Goal: Task Accomplishment & Management: Use online tool/utility

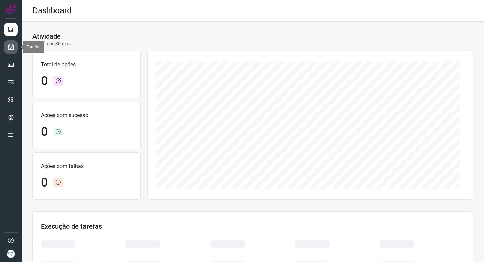
click at [10, 51] on link at bounding box center [11, 47] width 14 height 14
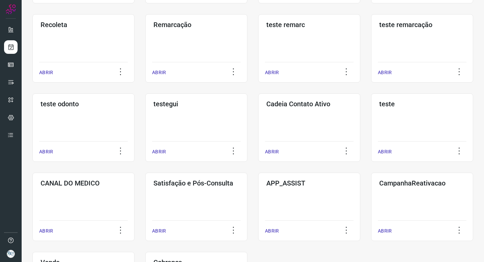
scroll to position [135, 0]
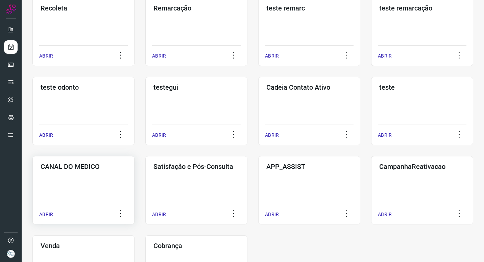
click at [59, 163] on h3 "CANAL DO MEDICO" at bounding box center [84, 166] width 86 height 8
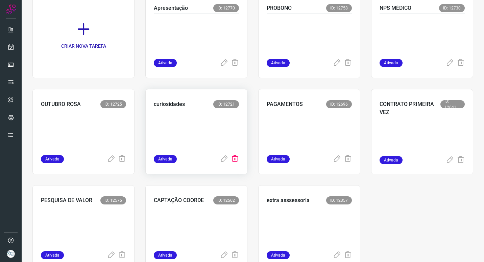
scroll to position [86, 0]
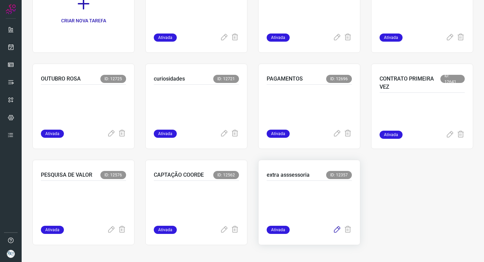
click at [334, 227] on icon at bounding box center [337, 229] width 8 height 8
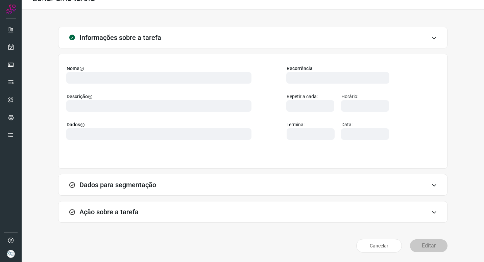
scroll to position [2, 0]
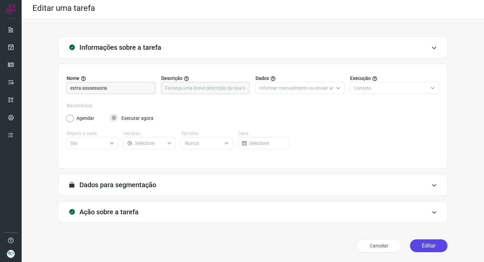
drag, startPoint x: 418, startPoint y: 246, endPoint x: 420, endPoint y: 242, distance: 4.1
click at [419, 246] on button "Editar" at bounding box center [429, 245] width 38 height 13
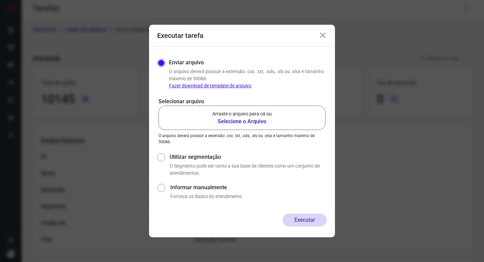
click at [238, 122] on b "Selecione o Arquivo" at bounding box center [241, 121] width 59 height 8
click at [0, 0] on input "Arraste o arquivo para cá ou Selecione o Arquivo" at bounding box center [0, 0] width 0 height 0
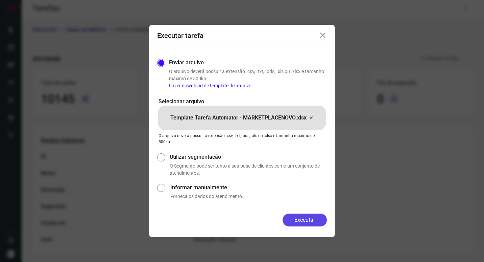
click at [304, 216] on button "Executar" at bounding box center [304, 219] width 44 height 13
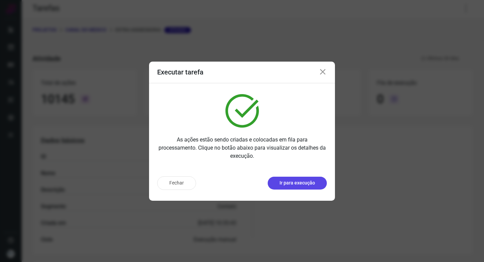
click at [311, 185] on p "Ir para execução" at bounding box center [296, 182] width 35 height 7
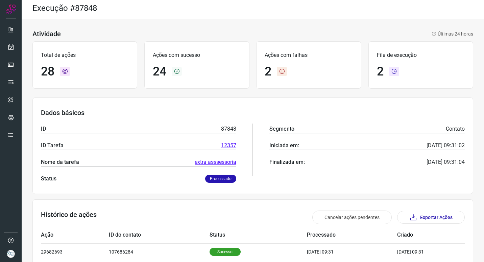
scroll to position [3, 0]
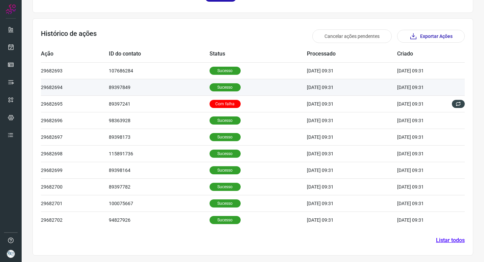
scroll to position [183, 0]
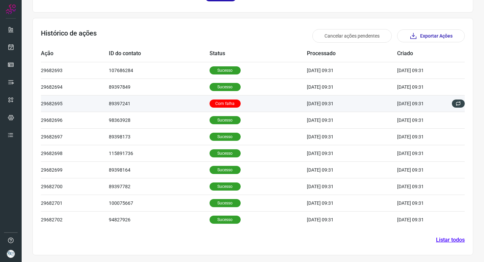
click at [244, 97] on td "Com falha" at bounding box center [258, 103] width 98 height 17
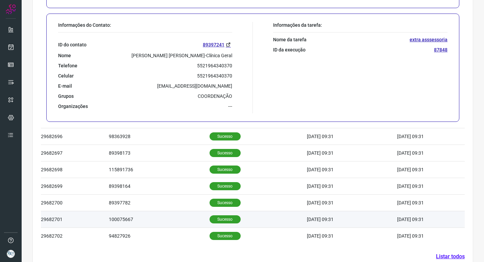
scroll to position [348, 0]
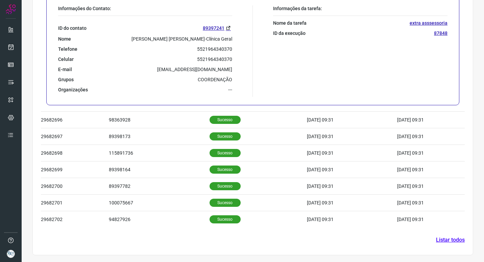
click at [448, 241] on link "Listar todos" at bounding box center [450, 239] width 29 height 8
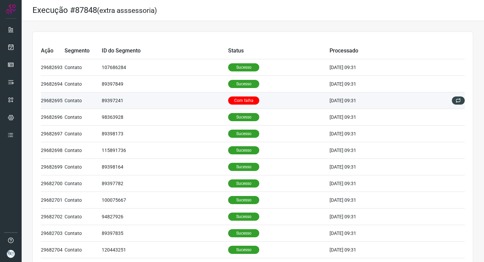
click at [186, 107] on td "89397241" at bounding box center [165, 100] width 126 height 17
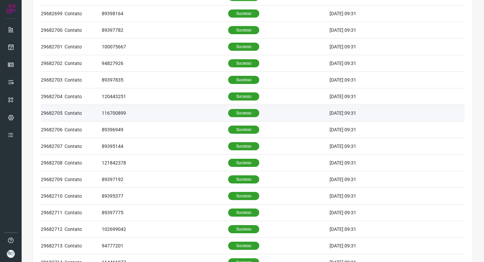
scroll to position [415, 0]
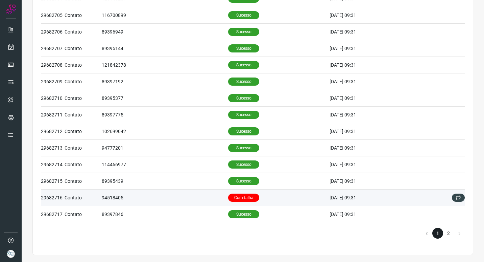
click at [271, 199] on td "Com falha" at bounding box center [278, 197] width 101 height 17
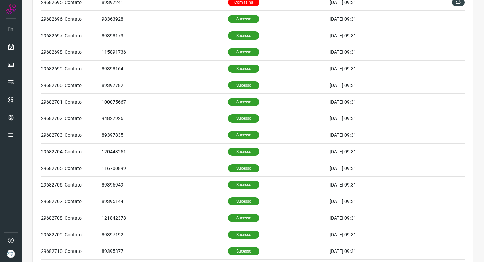
scroll to position [0, 0]
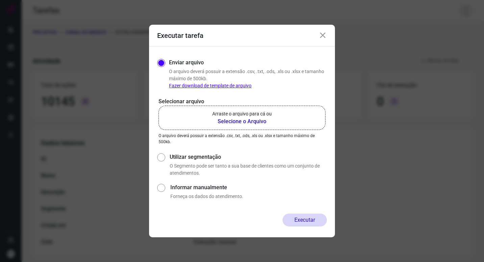
click at [459, 15] on div "Executar tarefa Enviar arquivo O arquivo deverá possuir a extensão .csv, .txt, …" at bounding box center [242, 131] width 484 height 262
click at [260, 119] on b "Selecione o Arquivo" at bounding box center [241, 121] width 59 height 8
click at [0, 0] on input "Arraste o arquivo para cá ou Selecione o Arquivo" at bounding box center [0, 0] width 0 height 0
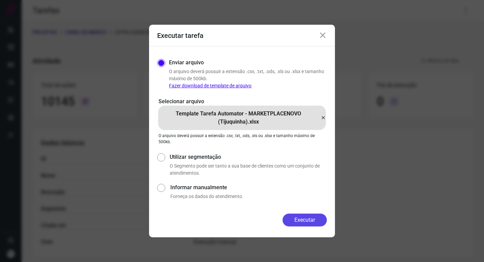
click at [308, 217] on button "Executar" at bounding box center [304, 219] width 44 height 13
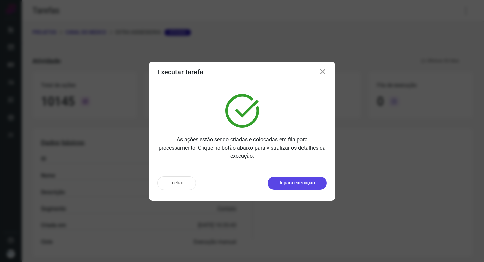
click at [302, 185] on p "Ir para execução" at bounding box center [296, 182] width 35 height 7
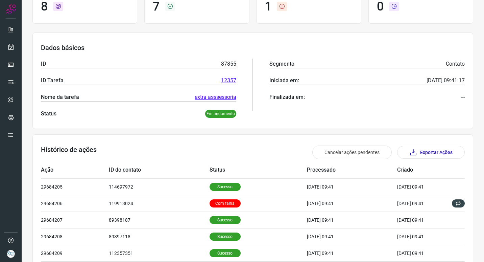
scroll to position [68, 0]
